Goal: Navigation & Orientation: Find specific page/section

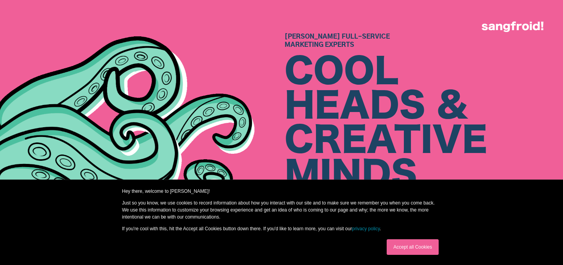
scroll to position [30, 0]
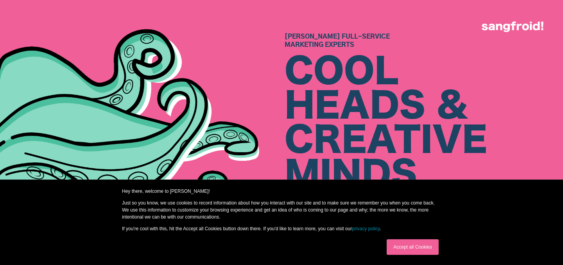
click at [399, 251] on link "Accept all Cookies" at bounding box center [413, 248] width 52 height 16
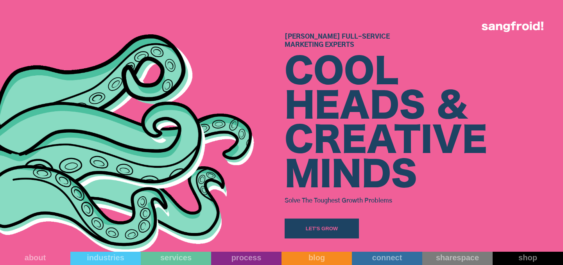
scroll to position [75, 0]
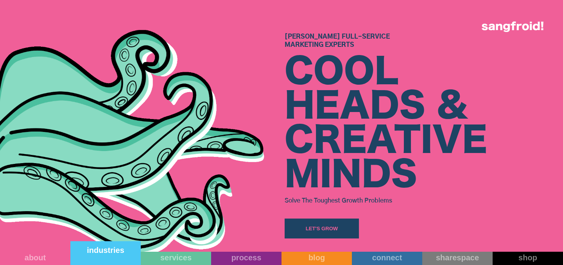
click at [124, 255] on link "industries" at bounding box center [105, 254] width 70 height 24
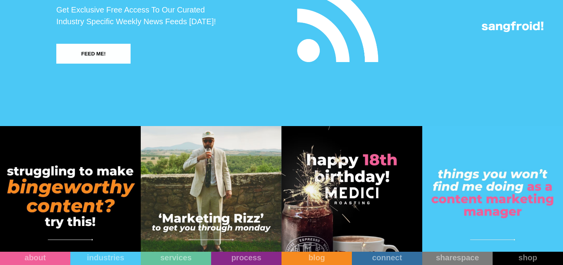
scroll to position [2493, 0]
